Goal: Task Accomplishment & Management: Complete application form

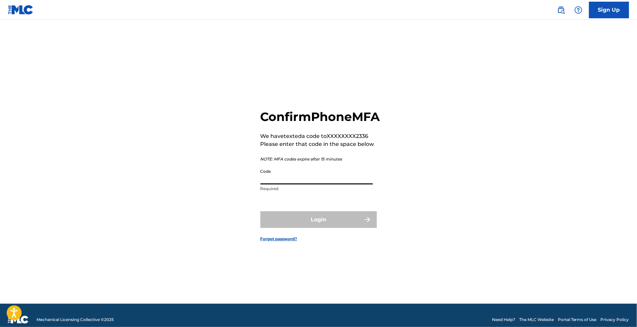
click at [287, 184] on input "Code" at bounding box center [316, 175] width 112 height 19
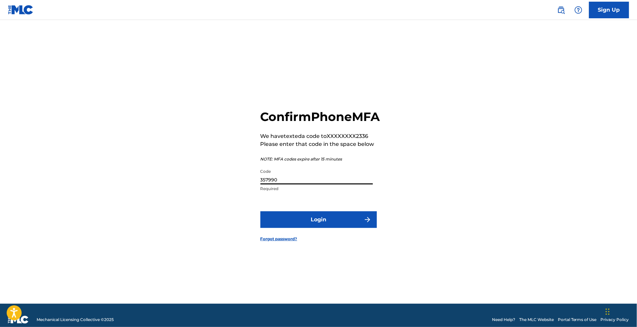
type input "357990"
click at [260, 211] on button "Login" at bounding box center [318, 219] width 116 height 17
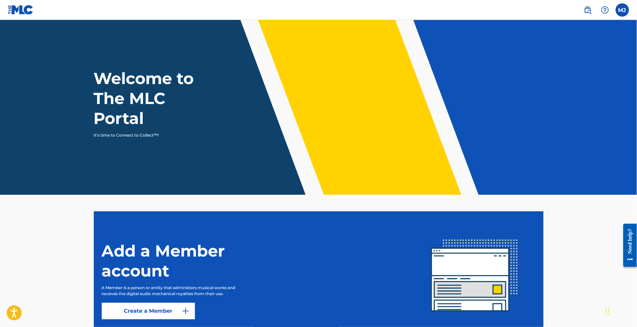
click at [621, 12] on label at bounding box center [621, 9] width 13 height 13
click at [622, 10] on input "[PERSON_NAME] [PERSON_NAME] [EMAIL_ADDRESS][DOMAIN_NAME] Notification Preferenc…" at bounding box center [622, 10] width 0 height 0
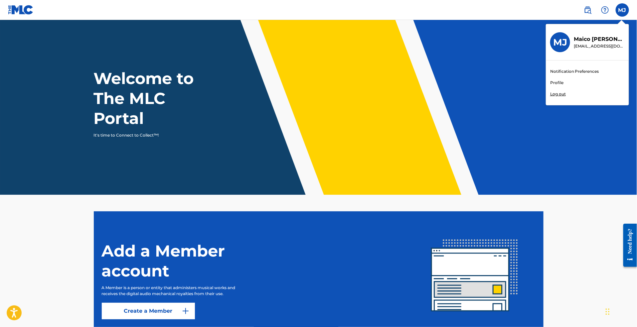
click at [557, 82] on link "Profile" at bounding box center [556, 83] width 13 height 6
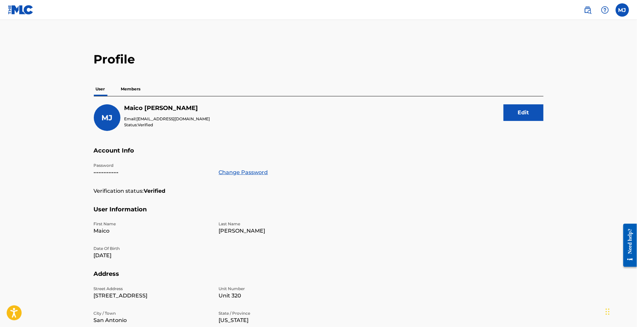
click at [128, 89] on p "Members" at bounding box center [131, 89] width 24 height 14
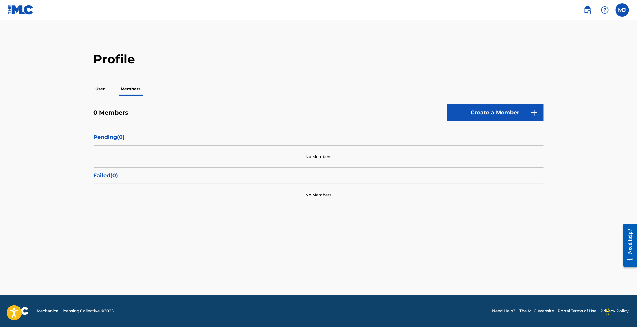
click at [397, 107] on div "0 Members Create a Member" at bounding box center [319, 116] width 450 height 25
click at [467, 109] on link "Create a Member" at bounding box center [495, 112] width 96 height 17
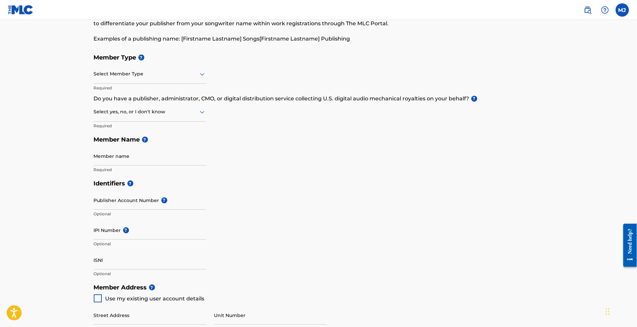
scroll to position [45, 0]
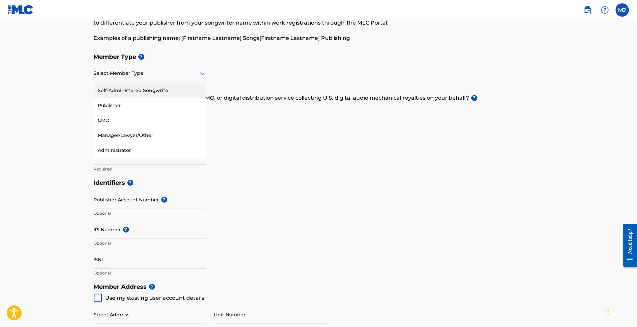
click at [204, 76] on icon at bounding box center [202, 73] width 8 height 8
click at [183, 89] on div "Self-Administered Songwriter" at bounding box center [150, 90] width 112 height 15
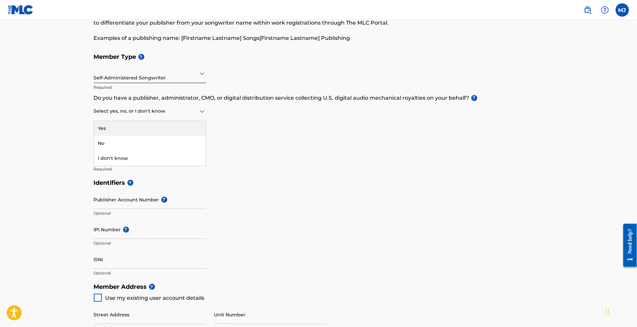
click at [191, 109] on div at bounding box center [150, 111] width 112 height 8
click at [193, 124] on div "Yes" at bounding box center [150, 128] width 112 height 15
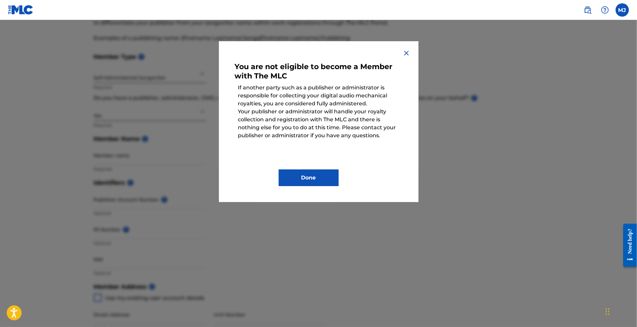
click at [316, 178] on button "Done" at bounding box center [309, 178] width 60 height 17
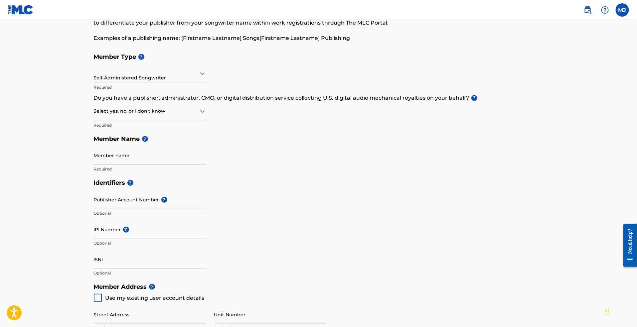
click at [192, 113] on div at bounding box center [150, 111] width 112 height 8
click at [307, 176] on h5 "Identifiers ?" at bounding box center [319, 183] width 450 height 14
click at [475, 69] on div "Member Type ? Self-Administered Songwriter Required Do you have a publisher, ad…" at bounding box center [319, 113] width 450 height 126
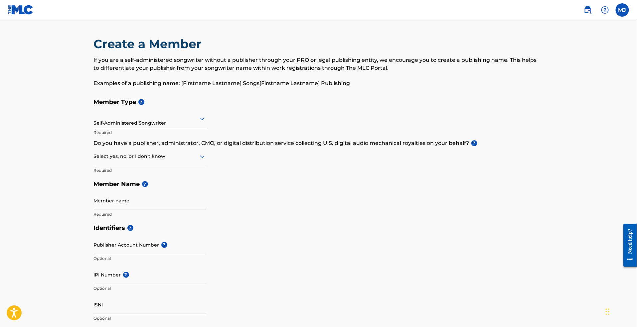
click at [625, 14] on label at bounding box center [621, 9] width 13 height 13
click at [622, 10] on input "[PERSON_NAME] [PERSON_NAME] [EMAIL_ADDRESS][DOMAIN_NAME] Notification Preferenc…" at bounding box center [622, 10] width 0 height 0
click at [562, 95] on p "Log out" at bounding box center [558, 94] width 16 height 6
click at [622, 10] on input "[PERSON_NAME] [PERSON_NAME] [EMAIL_ADDRESS][DOMAIN_NAME] Notification Preferenc…" at bounding box center [622, 10] width 0 height 0
